Goal: Check status

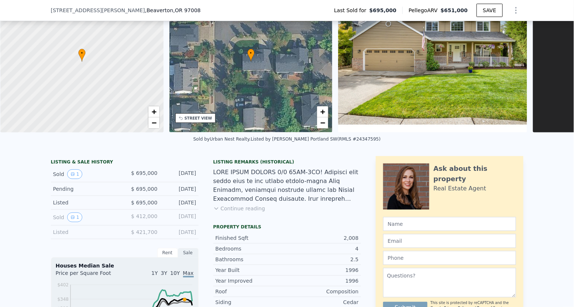
scroll to position [52, 0]
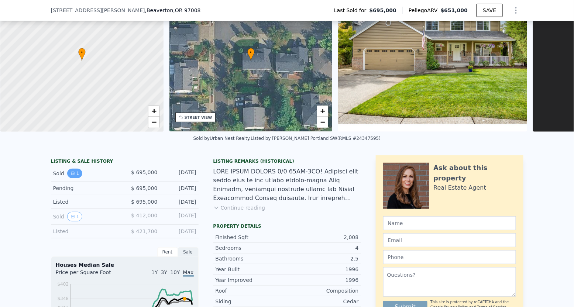
click at [72, 170] on button "1" at bounding box center [74, 174] width 15 height 10
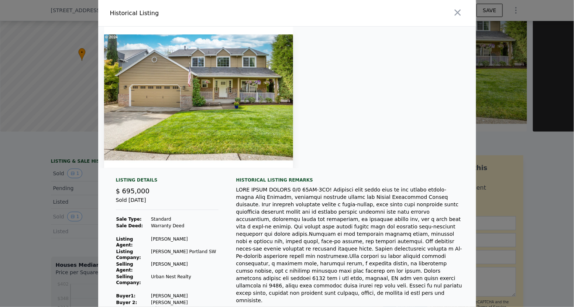
click at [194, 141] on img at bounding box center [198, 98] width 189 height 142
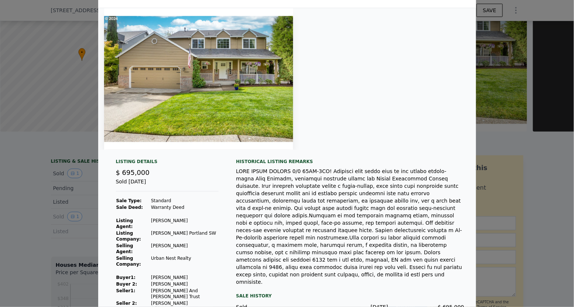
scroll to position [0, 0]
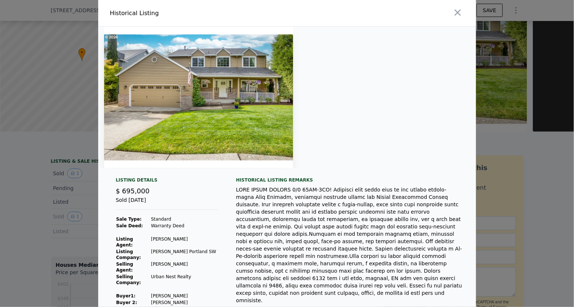
click at [51, 224] on div at bounding box center [287, 153] width 574 height 307
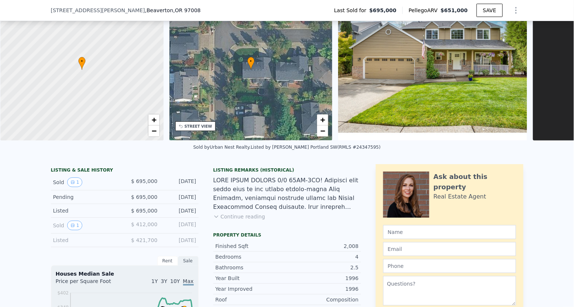
scroll to position [37, 0]
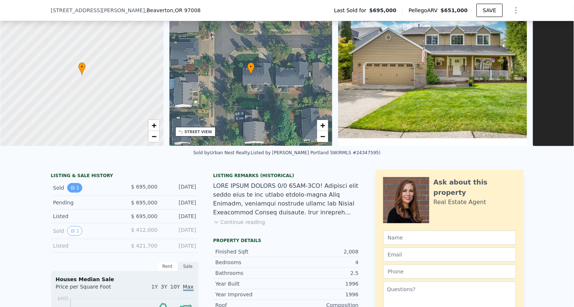
click at [75, 185] on button "1" at bounding box center [74, 188] width 15 height 10
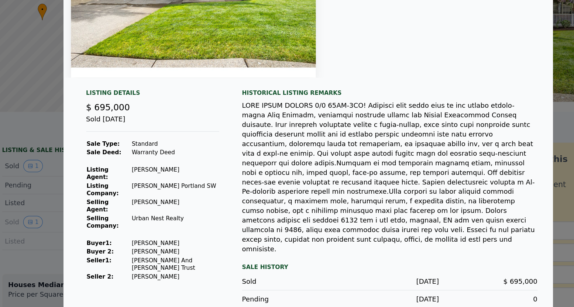
scroll to position [0, 0]
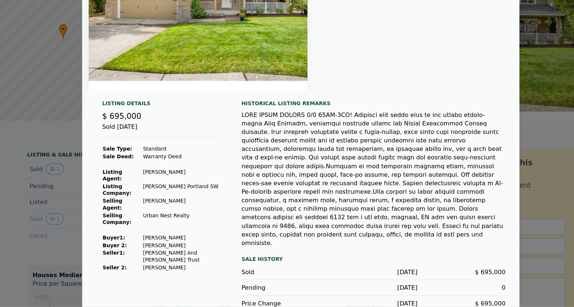
click at [52, 204] on div at bounding box center [287, 153] width 574 height 307
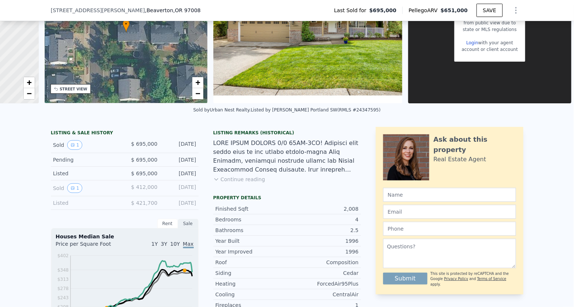
scroll to position [50, 0]
